Goal: Transaction & Acquisition: Download file/media

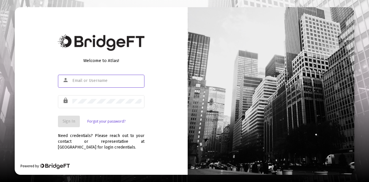
click at [115, 84] on div at bounding box center [106, 81] width 69 height 14
click at [108, 82] on input "text" at bounding box center [106, 81] width 69 height 5
type input "jesse@fortune45.com"
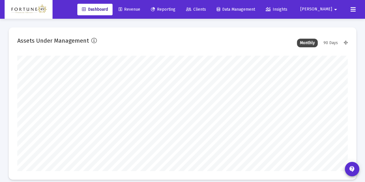
scroll to position [115, 177]
click at [175, 8] on span "Reporting" at bounding box center [163, 9] width 25 height 5
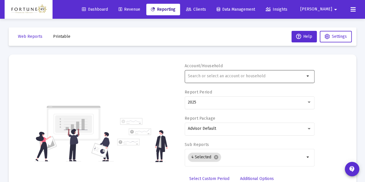
click at [201, 79] on div at bounding box center [246, 76] width 117 height 14
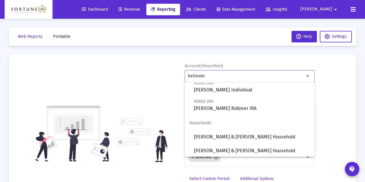
scroll to position [203, 0]
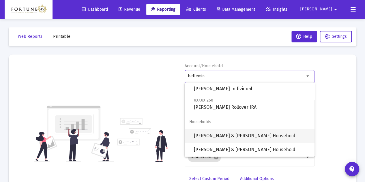
click at [227, 129] on span "Carl & Brenda Bellemin Household" at bounding box center [252, 136] width 116 height 14
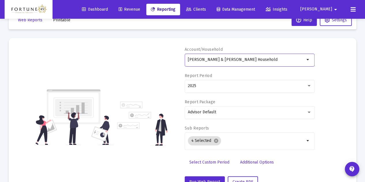
scroll to position [29, 0]
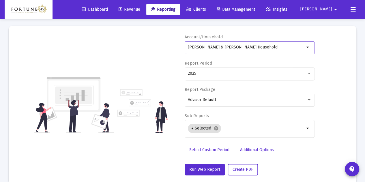
click at [290, 85] on div "2025" at bounding box center [250, 77] width 130 height 18
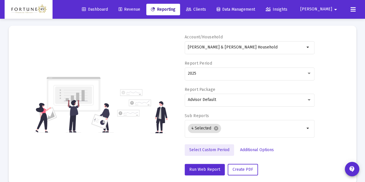
click at [218, 147] on span "Select Custom Period" at bounding box center [209, 149] width 40 height 5
click at [346, 111] on div "Account/Household Carl & Brenda Bellemin Household arrow_drop_down Start Date E…" at bounding box center [182, 104] width 330 height 141
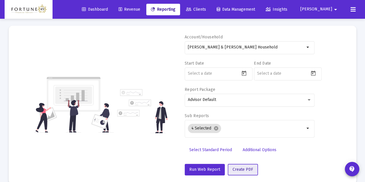
click at [238, 167] on span "Create PDF" at bounding box center [243, 169] width 20 height 5
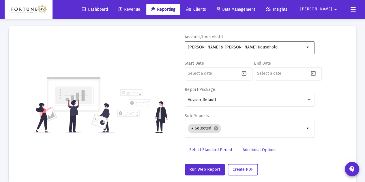
click at [259, 48] on input "Carl & Brenda Bellemin Household" at bounding box center [246, 47] width 117 height 5
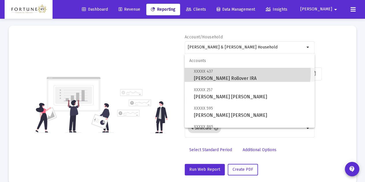
click at [246, 72] on span "XXXXX 437 Carl J Bellemin Rollover IRA" at bounding box center [252, 75] width 116 height 14
type input "Carl J Bellemin Rollover IRA"
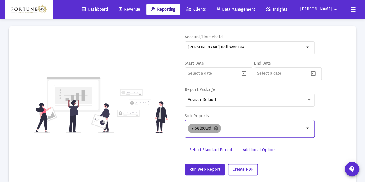
click at [214, 128] on mat-icon "cancel" at bounding box center [216, 128] width 5 height 5
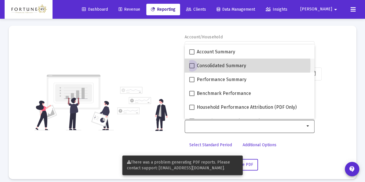
click at [228, 65] on span "Consolidated Summary" at bounding box center [221, 65] width 49 height 7
click at [192, 68] on input "Consolidated Summary" at bounding box center [192, 68] width 0 height 0
checkbox input "true"
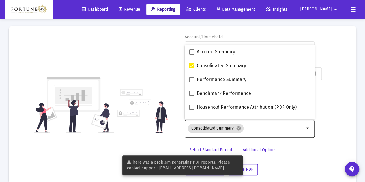
click at [166, 68] on div "Account/Household Carl J Bellemin Rollover IRA arrow_drop_down Start Date End D…" at bounding box center [182, 104] width 330 height 141
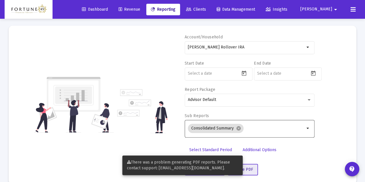
click at [254, 171] on button "Create PDF" at bounding box center [243, 170] width 30 height 12
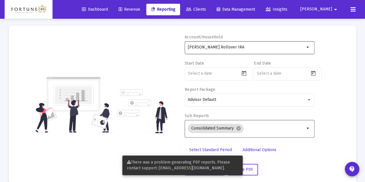
click at [248, 51] on div "Carl J Bellemin Rollover IRA" at bounding box center [246, 47] width 117 height 14
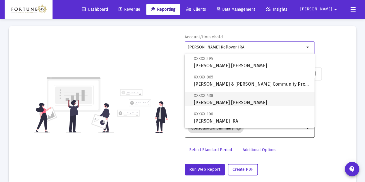
scroll to position [58, 0]
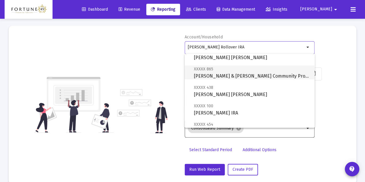
click at [245, 79] on span "XXXXX 865 Carl & Brenda Bellemin Community Property" at bounding box center [252, 73] width 116 height 14
type input "Carl & Brenda Bellemin Community Property"
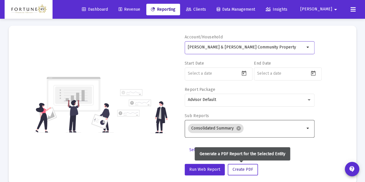
click at [248, 168] on span "Create PDF" at bounding box center [243, 169] width 20 height 5
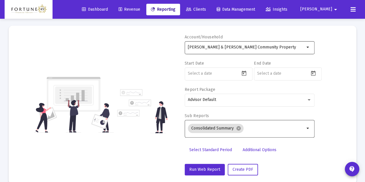
click at [276, 48] on input "Carl & Brenda Bellemin Community Property" at bounding box center [246, 47] width 117 height 5
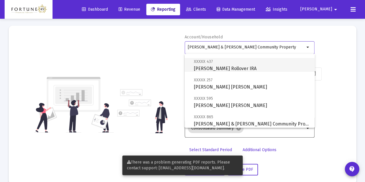
scroll to position [0, 0]
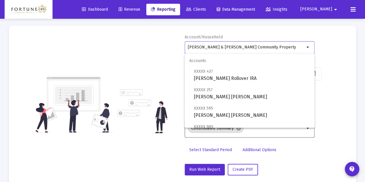
click at [155, 44] on div "Account/Household Carl & Brenda Bellemin Community Property arrow_drop_down Sta…" at bounding box center [182, 104] width 330 height 141
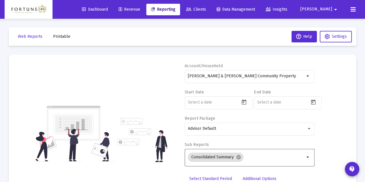
click at [52, 32] on button "Printable" at bounding box center [61, 37] width 27 height 12
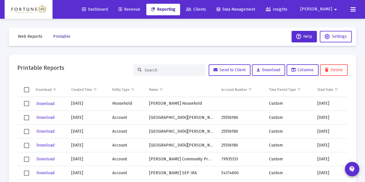
click at [50, 39] on button "Printable" at bounding box center [61, 37] width 27 height 12
click at [33, 36] on span "Web Reports" at bounding box center [30, 36] width 25 height 5
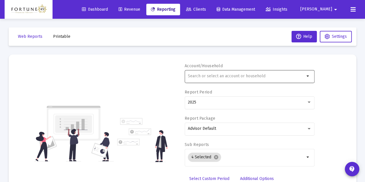
click at [212, 74] on input "text" at bounding box center [246, 76] width 117 height 5
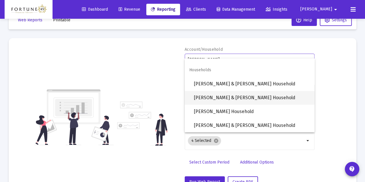
scroll to position [29, 0]
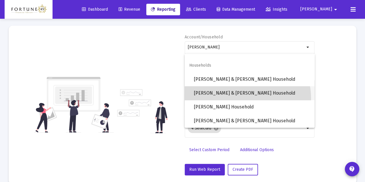
click at [239, 99] on span "Carl & Brenda Bellemin Household" at bounding box center [252, 93] width 116 height 14
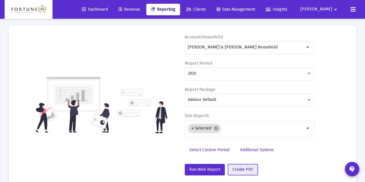
click at [245, 168] on span "Create PDF" at bounding box center [243, 169] width 20 height 5
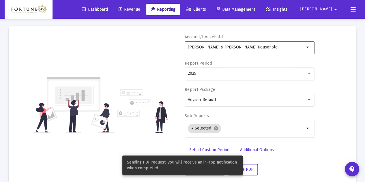
click at [255, 45] on input "Carl & Brenda Bellemin Household" at bounding box center [246, 47] width 117 height 5
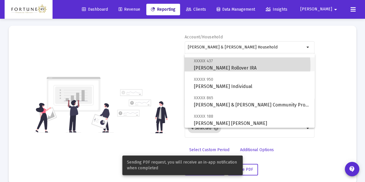
click at [240, 66] on span "XXXXX 437 Carl J Bellemin Rollover IRA" at bounding box center [252, 64] width 116 height 14
type input "Carl J Bellemin Rollover IRA"
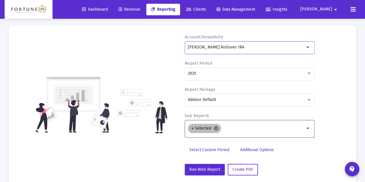
click at [214, 127] on mat-icon "cancel" at bounding box center [216, 128] width 5 height 5
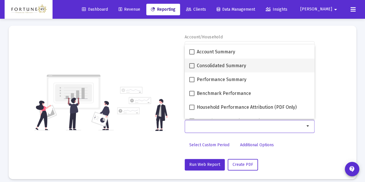
click at [210, 67] on span "Consolidated Summary" at bounding box center [221, 65] width 49 height 7
click at [192, 68] on input "Consolidated Summary" at bounding box center [192, 68] width 0 height 0
checkbox input "true"
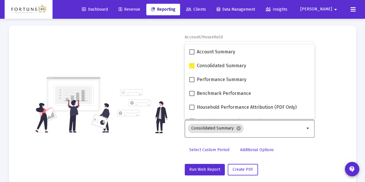
click at [172, 67] on div "Account/Household Carl J Bellemin Rollover IRA arrow_drop_down Report Period 20…" at bounding box center [182, 104] width 330 height 141
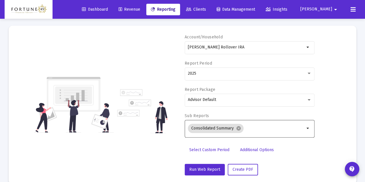
click at [244, 162] on div "Account/Household Carl J Bellemin Rollover IRA arrow_drop_down Report Period 20…" at bounding box center [250, 104] width 130 height 141
click at [245, 166] on button "Create PDF" at bounding box center [243, 170] width 30 height 12
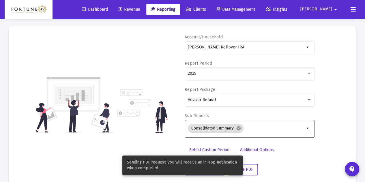
click at [237, 55] on div "Carl J Bellemin Rollover IRA arrow_drop_down" at bounding box center [250, 50] width 130 height 18
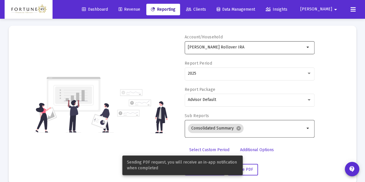
click at [237, 52] on div "Carl J Bellemin Rollover IRA" at bounding box center [246, 47] width 117 height 14
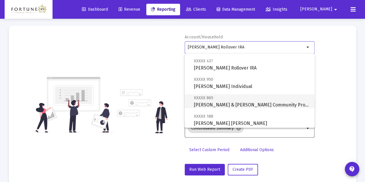
click at [241, 100] on span "XXXXX 865 Carl & Brenda Bellemin Community Property" at bounding box center [252, 101] width 116 height 14
type input "Carl & Brenda Bellemin Community Property"
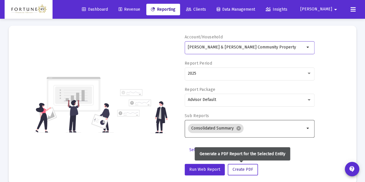
click at [245, 166] on button "Create PDF" at bounding box center [243, 170] width 30 height 12
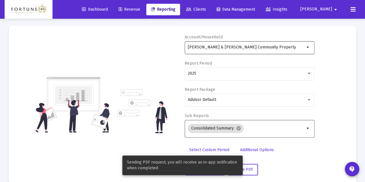
click at [253, 48] on input "Carl & Brenda Bellemin Community Property" at bounding box center [246, 47] width 117 height 5
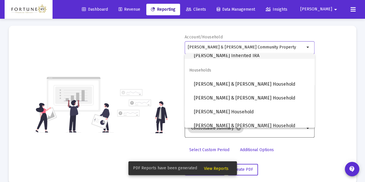
scroll to position [194, 0]
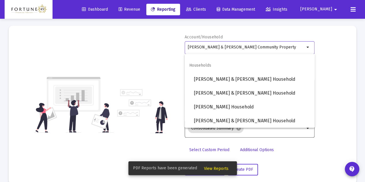
click at [161, 73] on div "Account/Household Carl & Brenda Bellemin Community Property arrow_drop_down Rep…" at bounding box center [182, 104] width 330 height 141
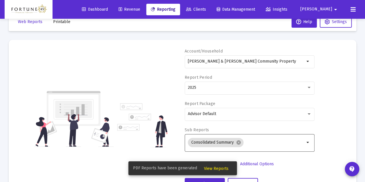
scroll to position [0, 0]
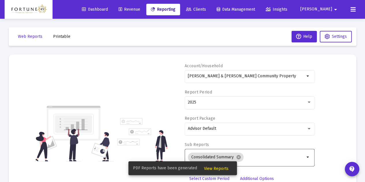
click at [61, 34] on button "Printable" at bounding box center [61, 37] width 27 height 12
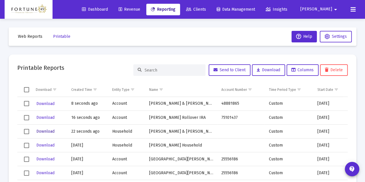
click at [49, 132] on span "Download" at bounding box center [45, 131] width 18 height 5
click at [46, 117] on span "Download" at bounding box center [45, 117] width 18 height 5
click at [43, 100] on button "Download" at bounding box center [45, 104] width 19 height 8
click at [53, 38] on span "Printable" at bounding box center [61, 36] width 17 height 5
click at [46, 33] on mat-toolbar-row "Web Reports Printable Help Settings" at bounding box center [183, 36] width 348 height 18
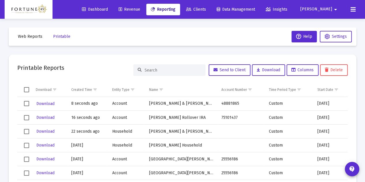
click at [37, 39] on span "Web Reports" at bounding box center [30, 36] width 25 height 5
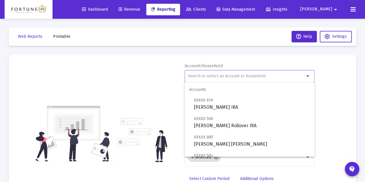
click at [223, 77] on input "text" at bounding box center [246, 76] width 117 height 5
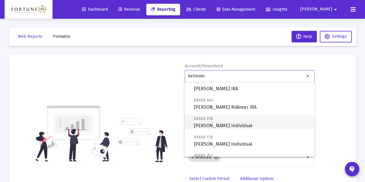
scroll to position [115, 0]
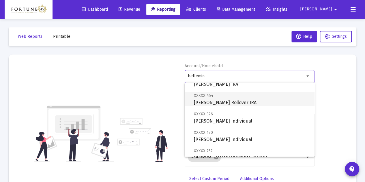
click at [231, 102] on span "XXXXX 454 Brenda Bellemin Rollover IRA" at bounding box center [252, 99] width 116 height 14
type input "Brenda Bellemin Rollover IRA"
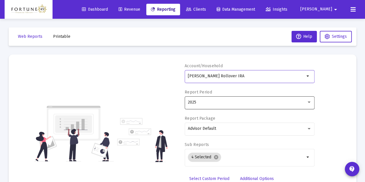
scroll to position [29, 0]
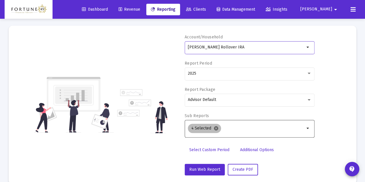
click at [214, 130] on mat-icon "cancel" at bounding box center [216, 128] width 5 height 5
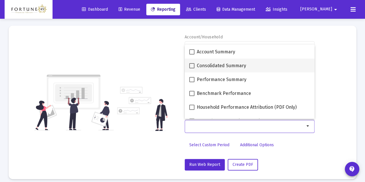
click at [200, 68] on span "Consolidated Summary" at bounding box center [221, 65] width 49 height 7
click at [192, 68] on input "Consolidated Summary" at bounding box center [192, 68] width 0 height 0
checkbox input "true"
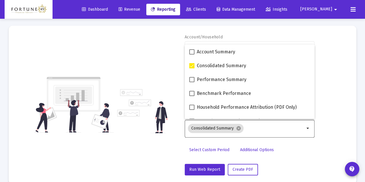
click at [153, 67] on div "Account/Household Brenda Bellemin Rollover IRA arrow_drop_down Report Period 20…" at bounding box center [182, 104] width 330 height 141
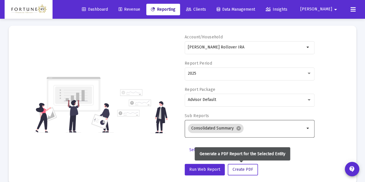
click at [248, 167] on span "Create PDF" at bounding box center [243, 169] width 20 height 5
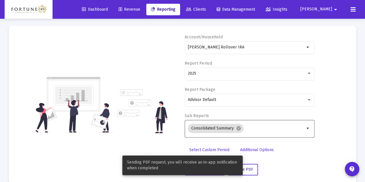
scroll to position [0, 0]
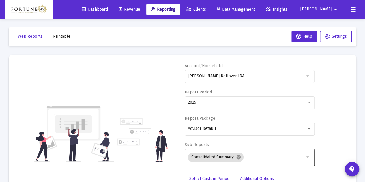
click at [67, 37] on span "Printable" at bounding box center [61, 36] width 17 height 5
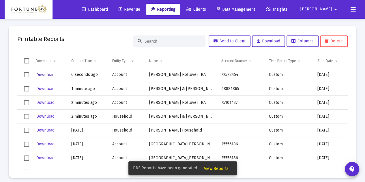
click at [48, 75] on span "Download" at bounding box center [45, 74] width 18 height 5
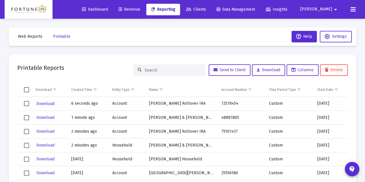
click at [169, 70] on input at bounding box center [173, 70] width 57 height 5
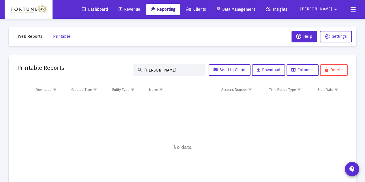
type input "tullis"
click at [60, 35] on span "Printable" at bounding box center [61, 36] width 17 height 5
click at [32, 36] on span "Web Reports" at bounding box center [30, 36] width 25 height 5
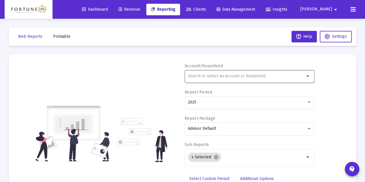
click at [191, 76] on input "text" at bounding box center [246, 76] width 117 height 5
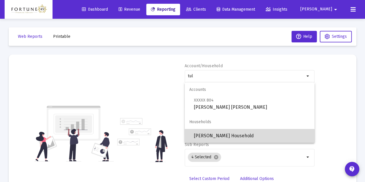
click at [242, 133] on span "Andrew Tullos Household" at bounding box center [252, 136] width 116 height 14
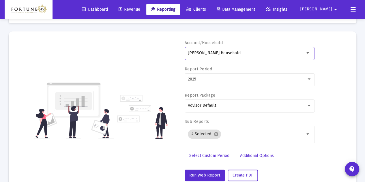
scroll to position [29, 0]
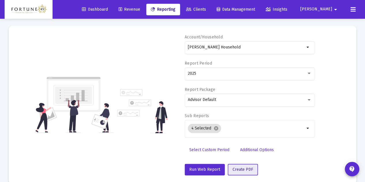
click at [247, 166] on button "Create PDF" at bounding box center [243, 170] width 30 height 12
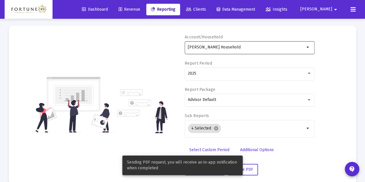
click at [244, 53] on div "Andrew Tullos Household" at bounding box center [246, 47] width 117 height 14
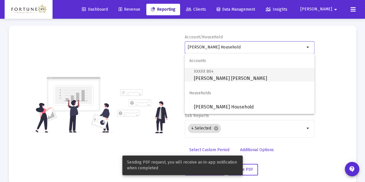
click at [245, 77] on span "XXXXX 804 Andrew Tullos Roth IRA" at bounding box center [252, 75] width 116 height 14
type input "Andrew Tullos Roth IRA"
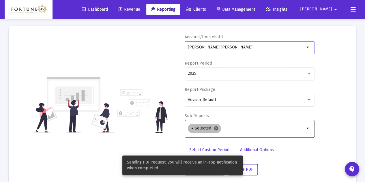
click at [215, 130] on mat-icon "cancel" at bounding box center [216, 128] width 5 height 5
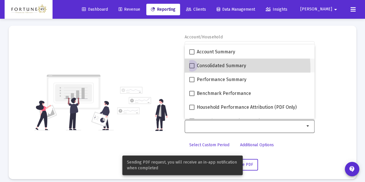
click at [211, 69] on span "Consolidated Summary" at bounding box center [221, 65] width 49 height 7
click at [192, 69] on input "Consolidated Summary" at bounding box center [192, 68] width 0 height 0
checkbox input "true"
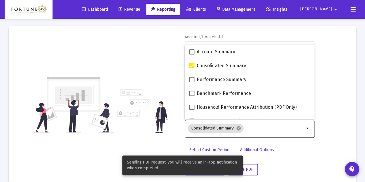
drag, startPoint x: 137, startPoint y: 62, endPoint x: 159, endPoint y: 75, distance: 25.8
click at [137, 62] on div "Account/Household Andrew Tullos Roth IRA arrow_drop_down Report Period 2025 Rep…" at bounding box center [182, 104] width 330 height 141
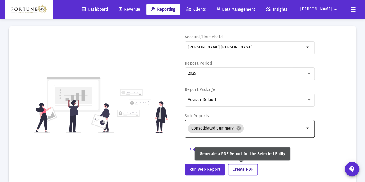
click at [251, 175] on button "Create PDF" at bounding box center [243, 170] width 30 height 12
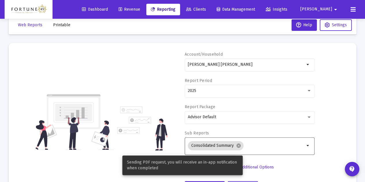
scroll to position [0, 0]
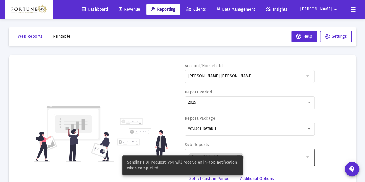
click at [68, 34] on span "Printable" at bounding box center [61, 36] width 17 height 5
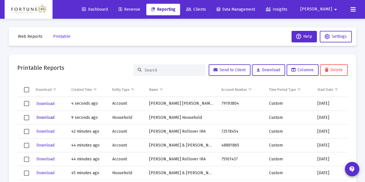
click at [52, 117] on span "Download" at bounding box center [45, 117] width 18 height 5
click at [47, 104] on span "Download" at bounding box center [45, 103] width 18 height 5
